Goal: Task Accomplishment & Management: Manage account settings

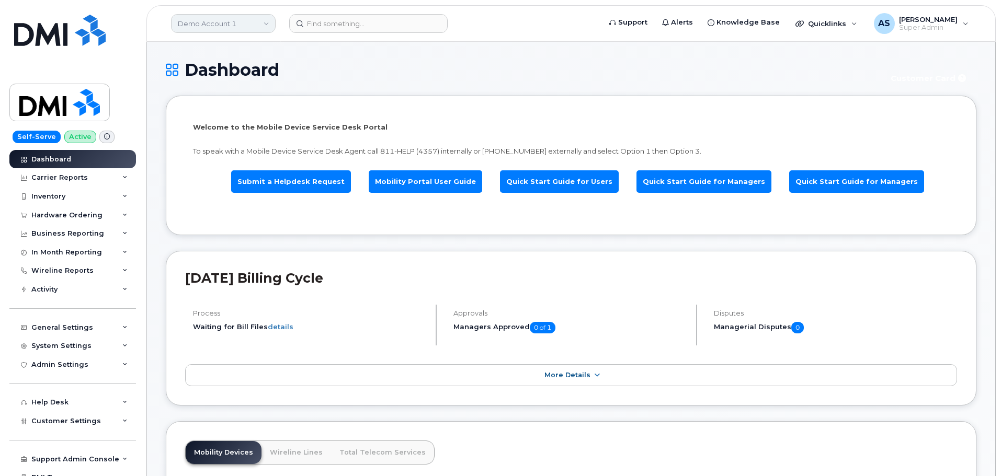
click at [239, 21] on link "Demo Account 1" at bounding box center [223, 23] width 105 height 19
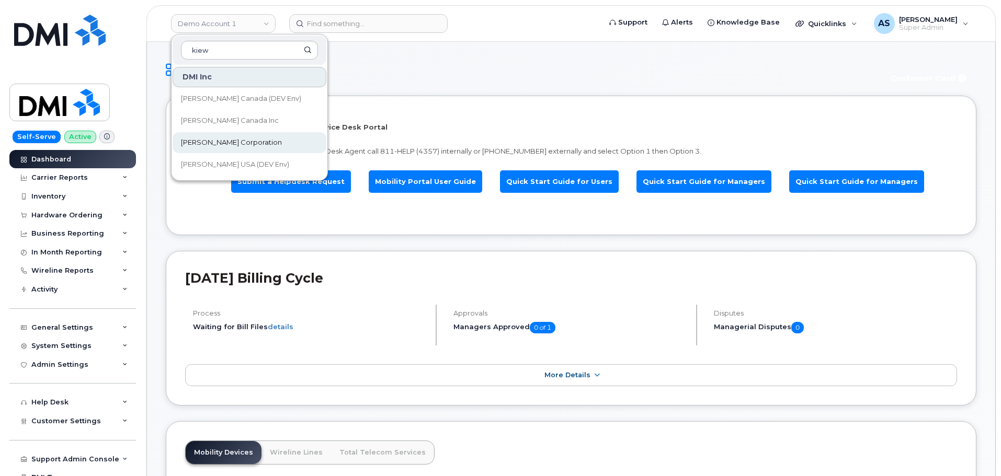
type input "kiew"
click at [248, 143] on link "[PERSON_NAME] Corporation" at bounding box center [250, 142] width 154 height 21
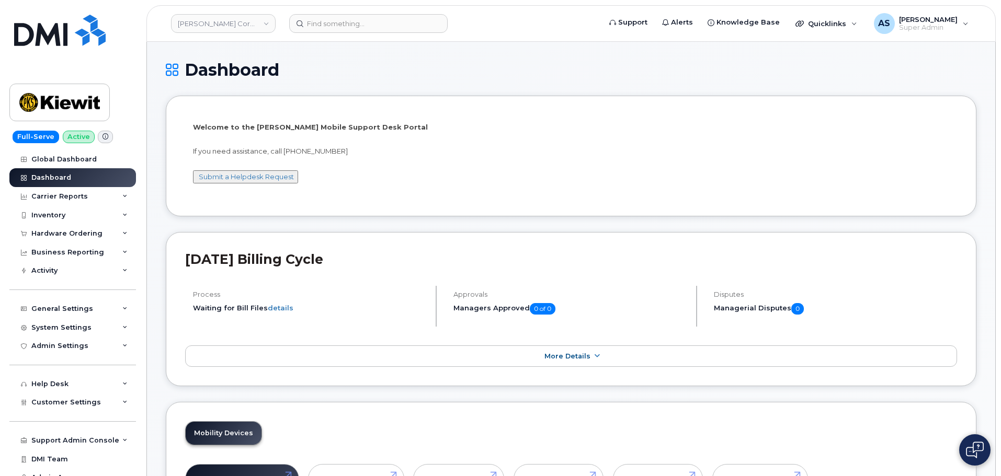
click at [378, 82] on div "Dashboard" at bounding box center [571, 78] width 810 height 35
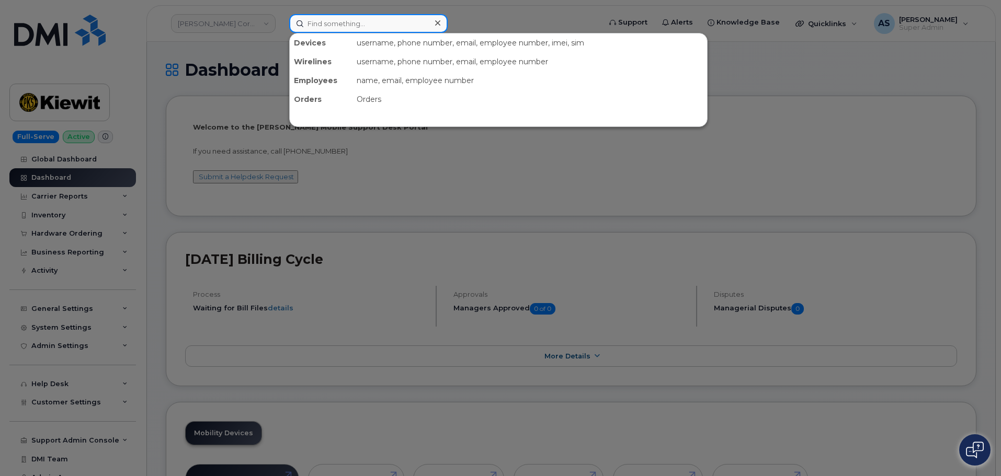
click at [336, 28] on input at bounding box center [368, 23] width 158 height 19
paste input "2536065379"
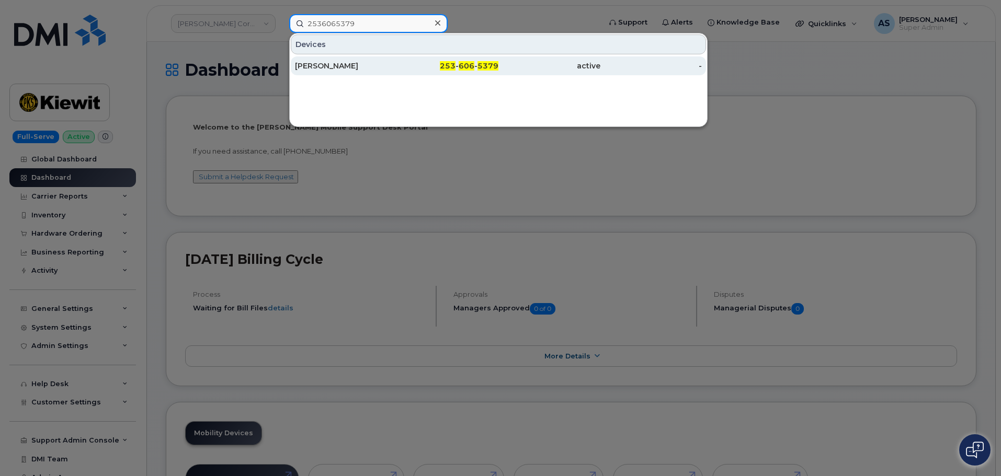
type input "2536065379"
click at [385, 68] on div "TIM WECKERLIN" at bounding box center [346, 66] width 102 height 10
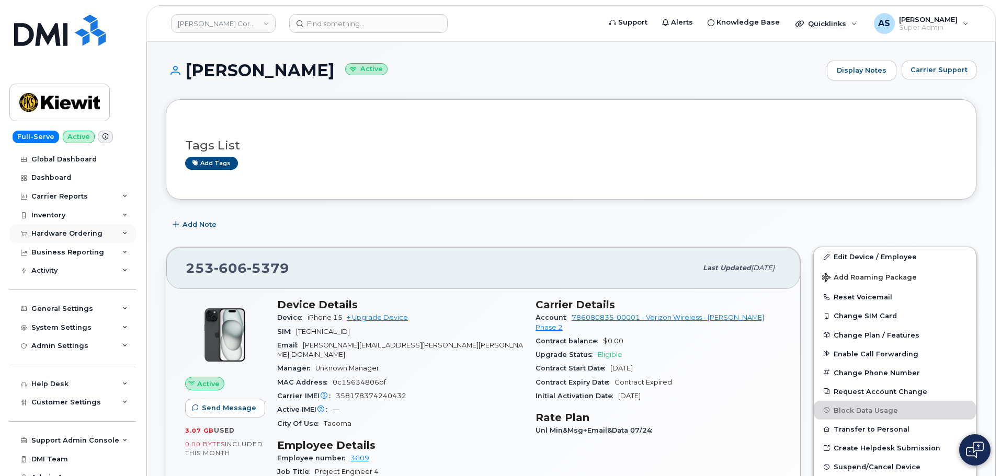
click at [69, 230] on div "Hardware Ordering" at bounding box center [66, 234] width 71 height 8
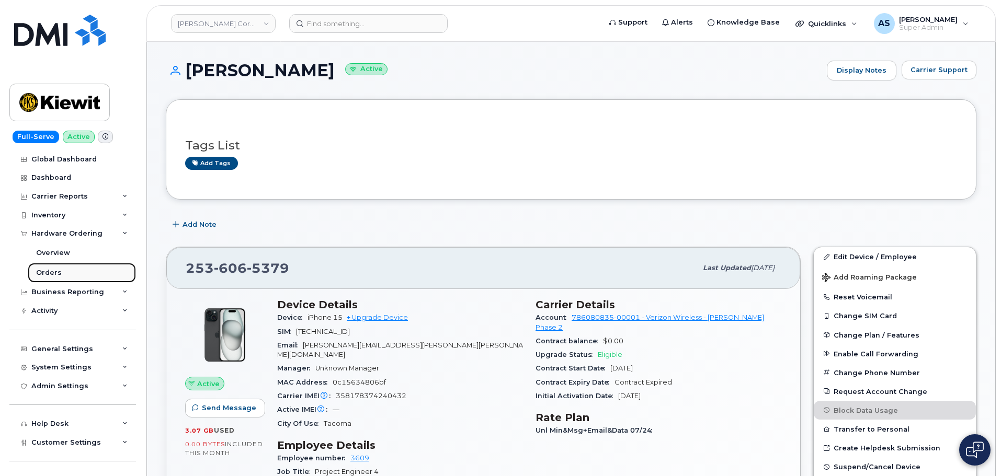
click at [61, 271] on link "Orders" at bounding box center [82, 273] width 108 height 20
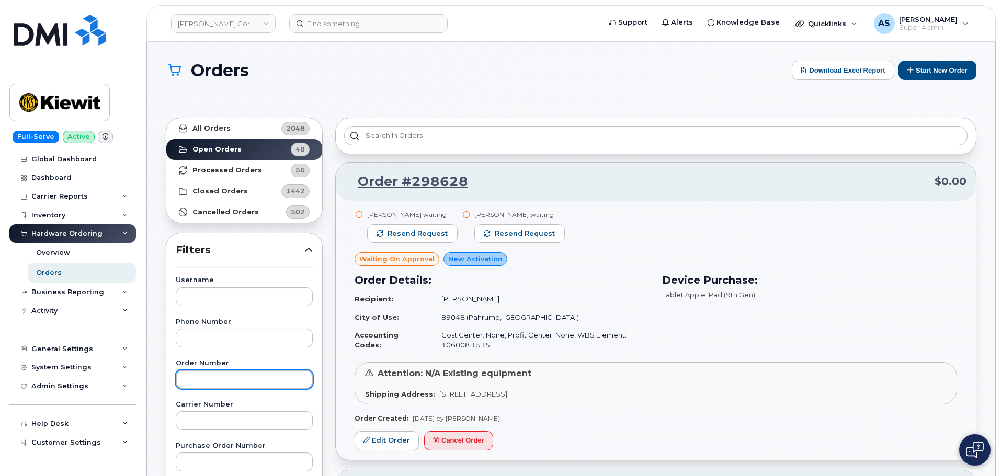
click at [253, 376] on input "text" at bounding box center [244, 379] width 137 height 19
paste input "298434"
type input "298434"
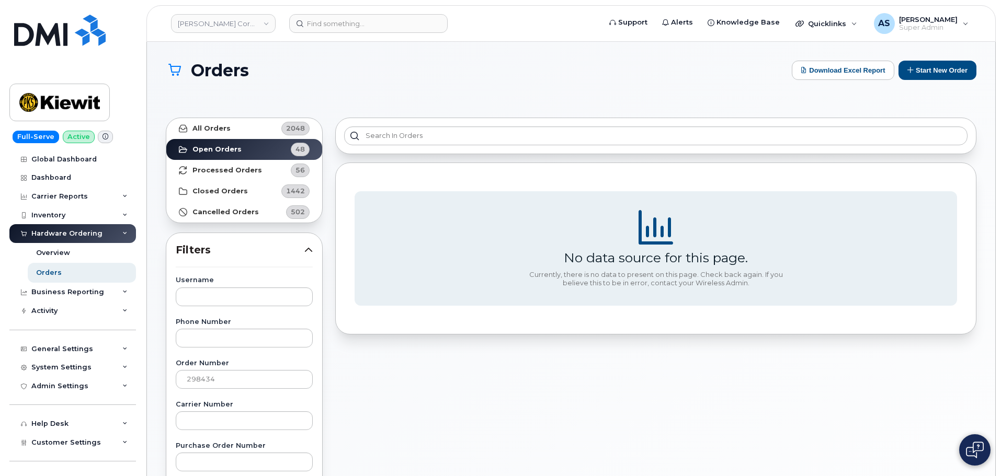
click at [348, 337] on div "No data source for this page. Currently, there is no data to present on this pa…" at bounding box center [656, 478] width 654 height 735
click at [233, 124] on link "All Orders 2048" at bounding box center [244, 128] width 156 height 21
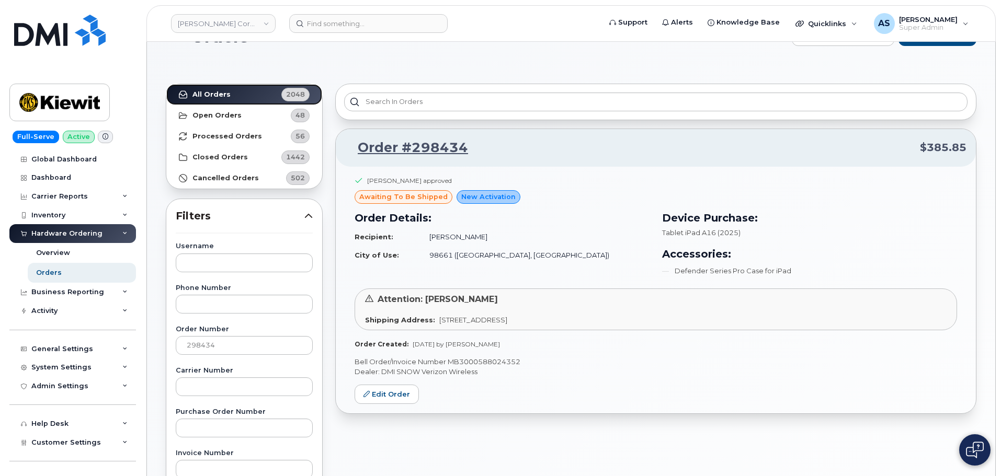
scroll to position [52, 0]
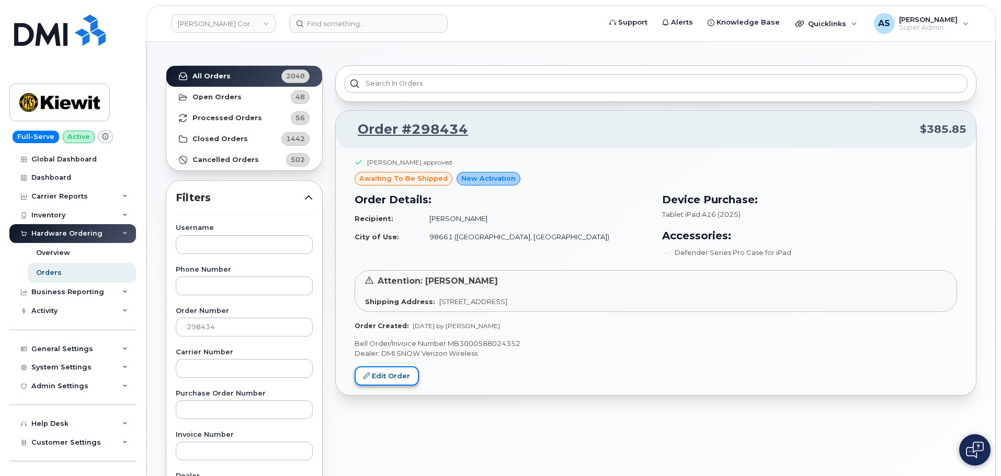
click at [402, 375] on link "Edit Order" at bounding box center [386, 376] width 64 height 19
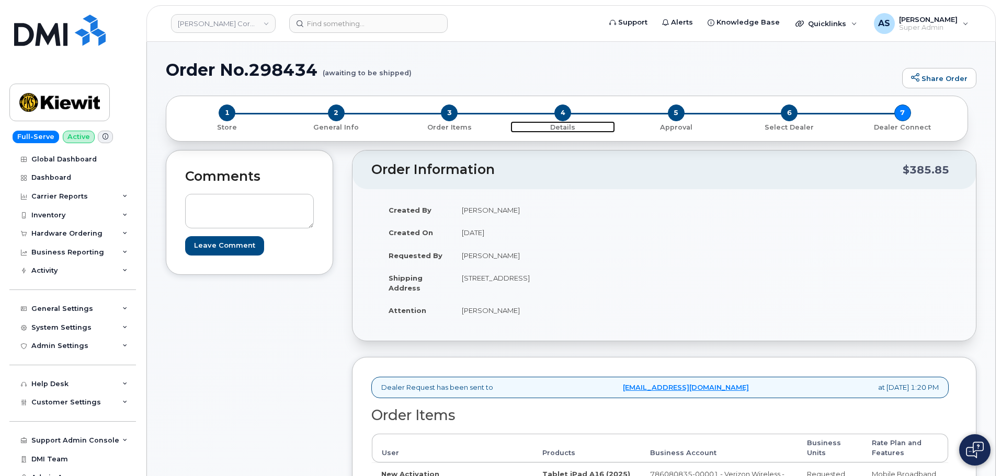
click at [564, 114] on span "4" at bounding box center [562, 113] width 17 height 17
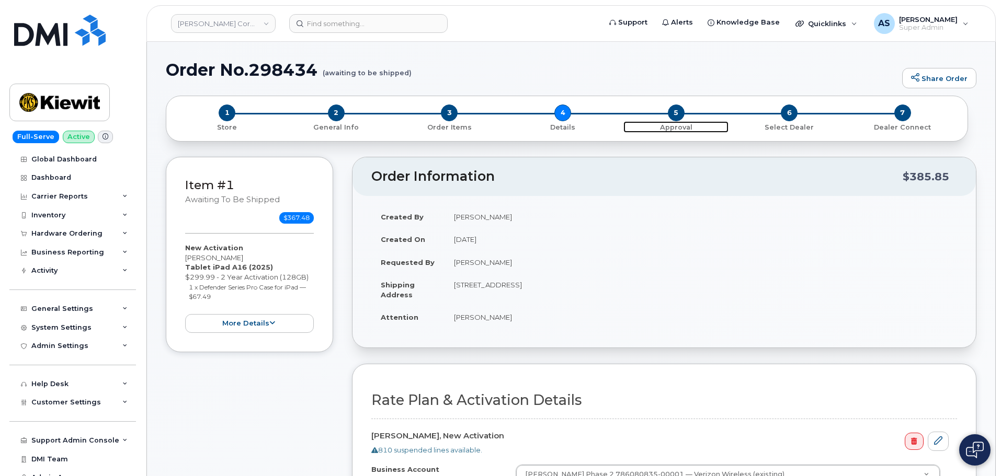
click at [674, 116] on span "5" at bounding box center [676, 113] width 17 height 17
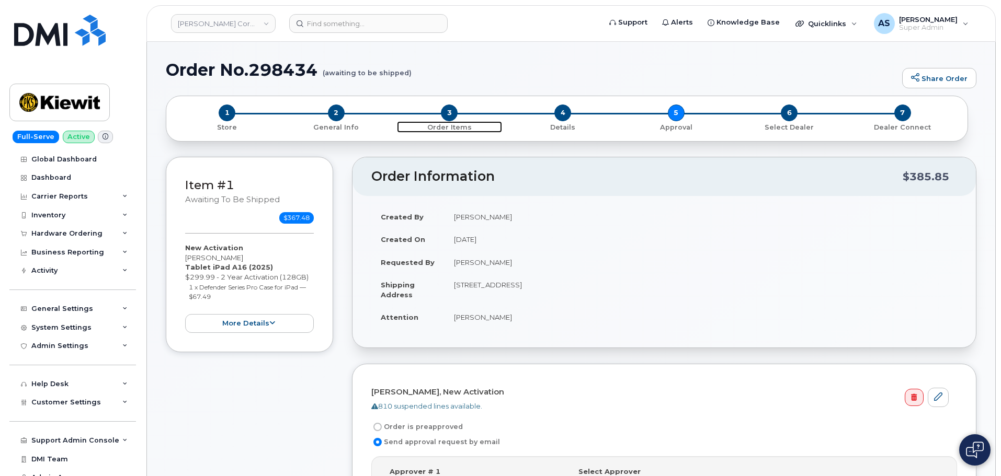
click at [449, 114] on span "3" at bounding box center [449, 113] width 17 height 17
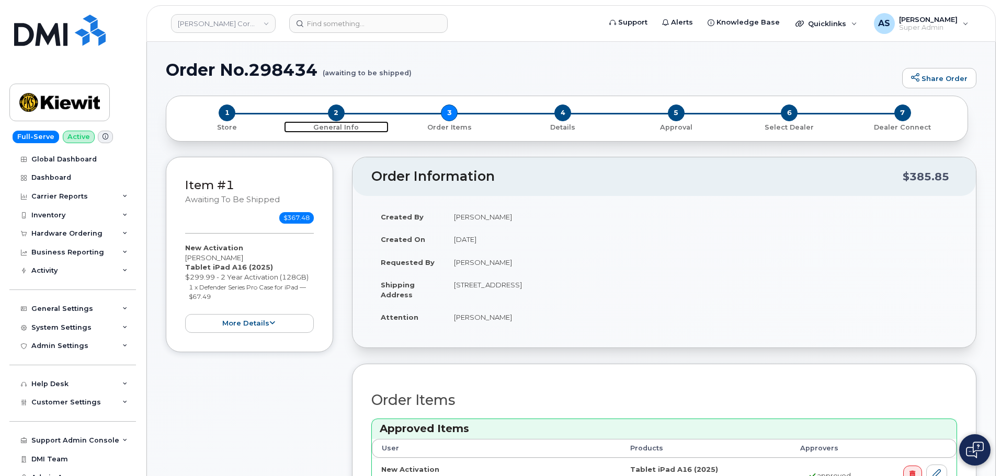
click at [334, 119] on span "2" at bounding box center [336, 113] width 17 height 17
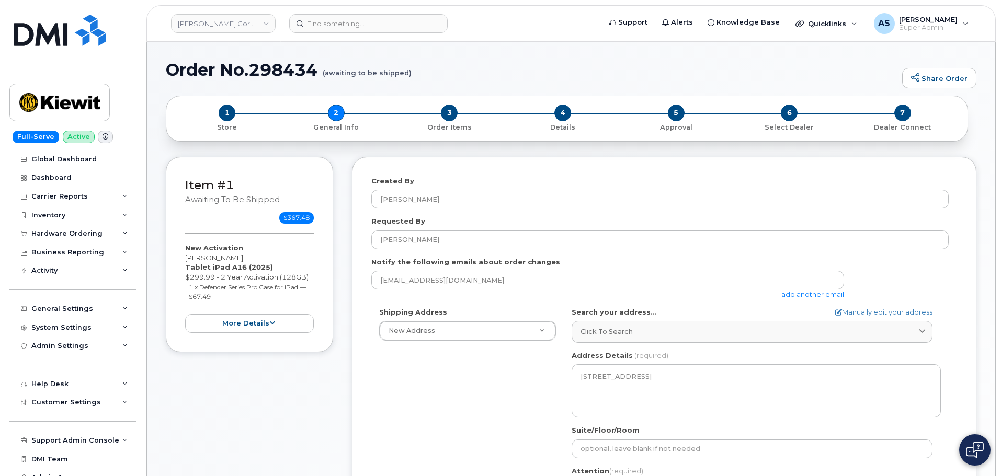
select select
click at [448, 112] on span "3" at bounding box center [449, 113] width 17 height 17
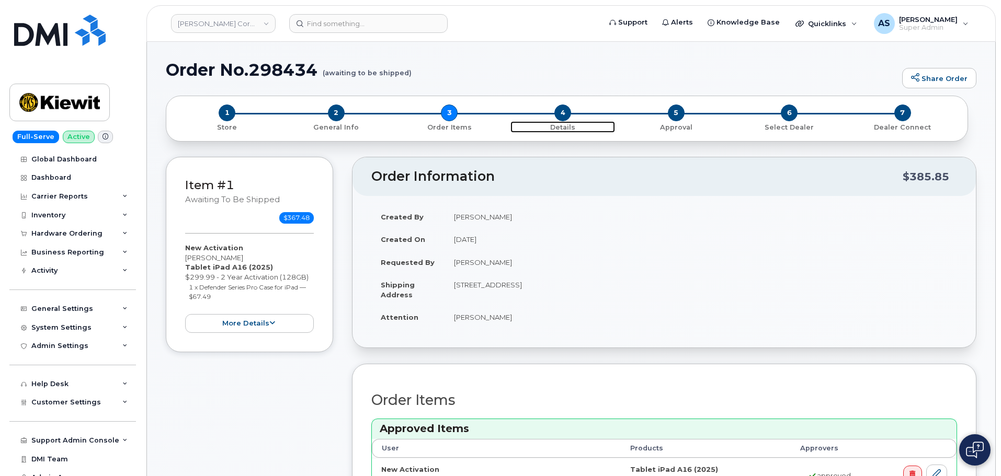
click at [562, 113] on span "4" at bounding box center [562, 113] width 17 height 17
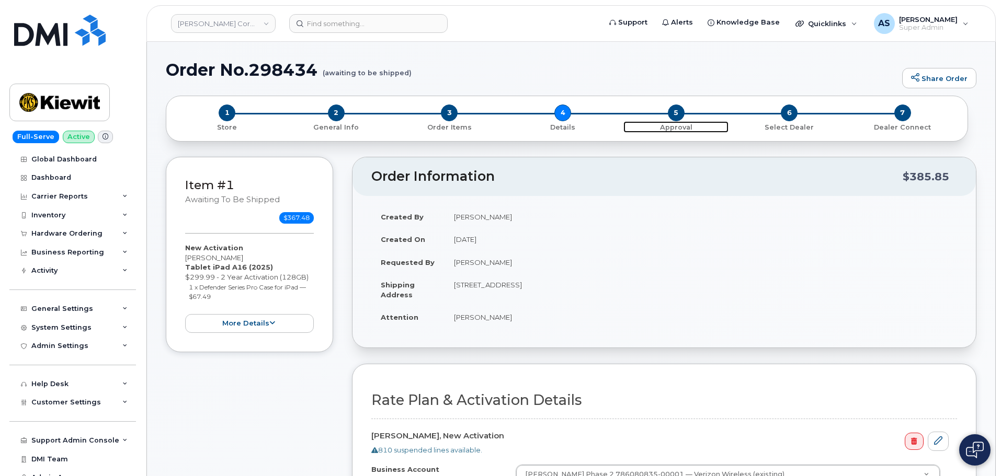
click at [679, 121] on span "Approval" at bounding box center [675, 126] width 105 height 11
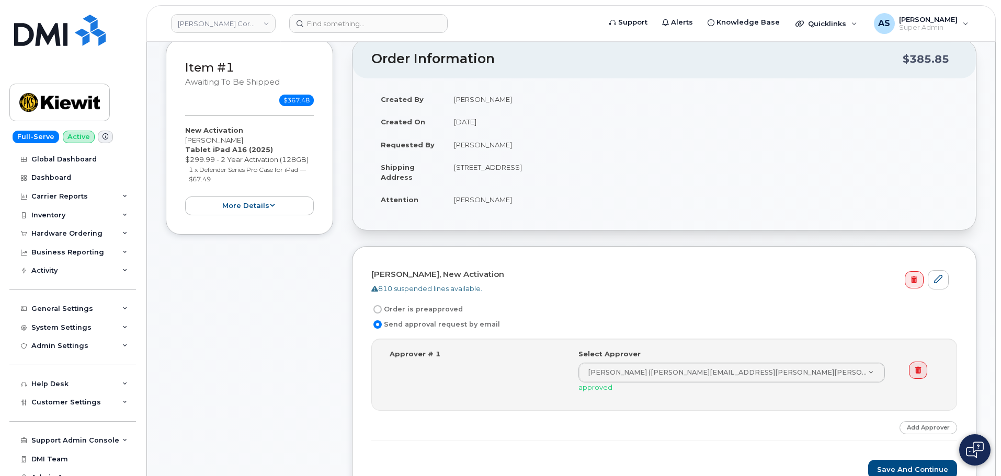
scroll to position [52, 0]
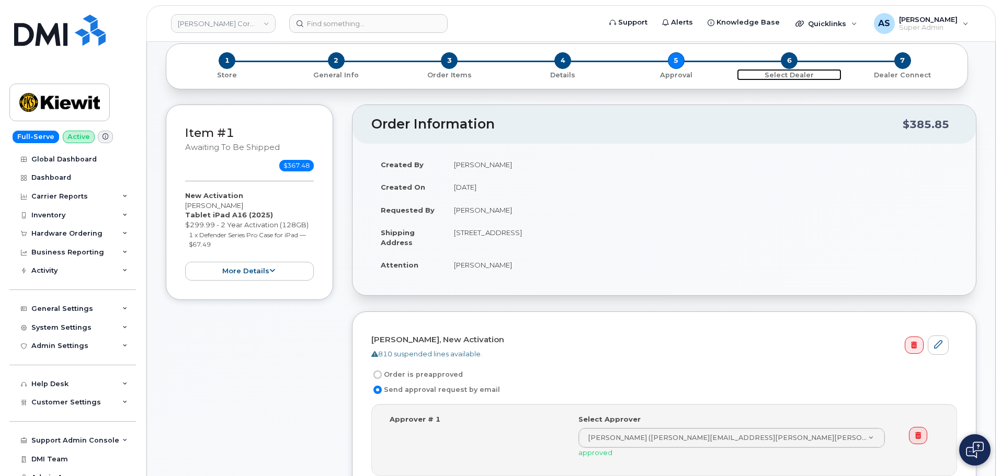
click at [786, 61] on span "6" at bounding box center [789, 60] width 17 height 17
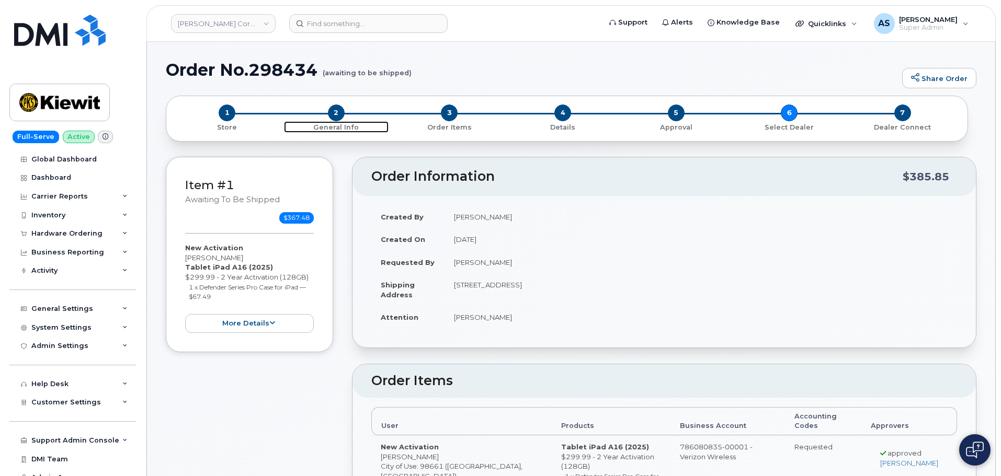
click at [336, 113] on span "2" at bounding box center [336, 113] width 17 height 17
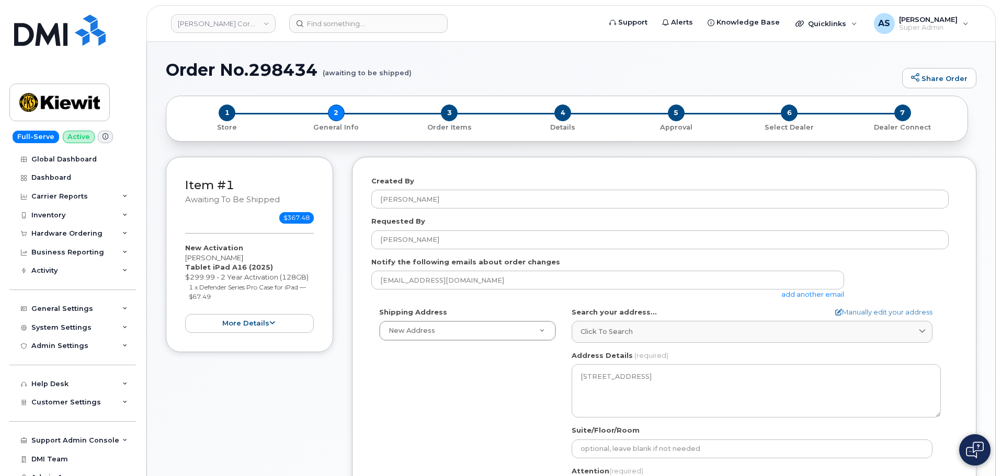
select select
click at [445, 115] on span "3" at bounding box center [449, 113] width 17 height 17
